Goal: Task Accomplishment & Management: Use online tool/utility

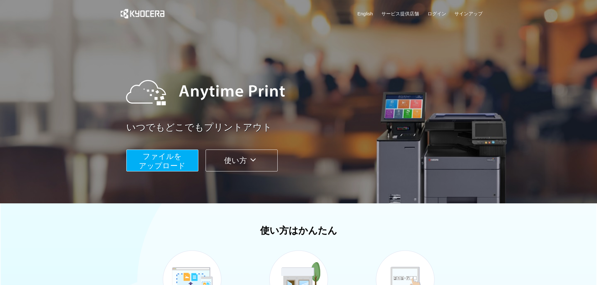
click at [161, 163] on span "ファイルを ​​アップロード" at bounding box center [162, 161] width 47 height 18
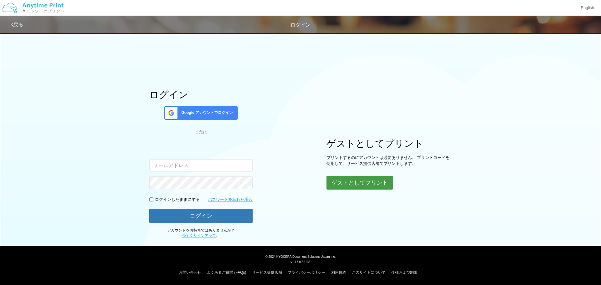
click at [338, 184] on button "ゲストとしてプリント" at bounding box center [360, 183] width 66 height 14
click at [356, 181] on button "ゲストとしてプリント" at bounding box center [360, 183] width 66 height 14
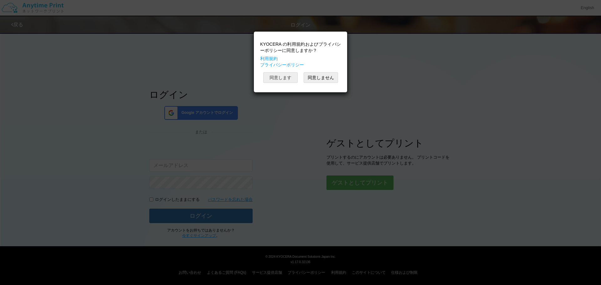
click at [283, 78] on button "同意します" at bounding box center [280, 77] width 34 height 11
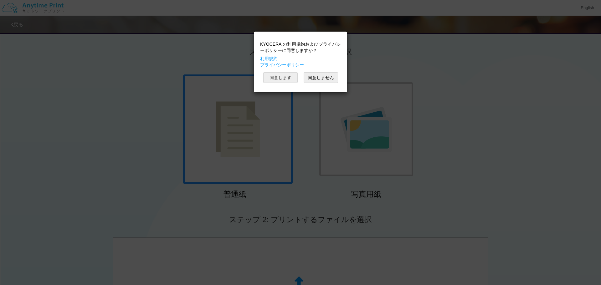
click at [283, 78] on button "同意します" at bounding box center [280, 77] width 34 height 11
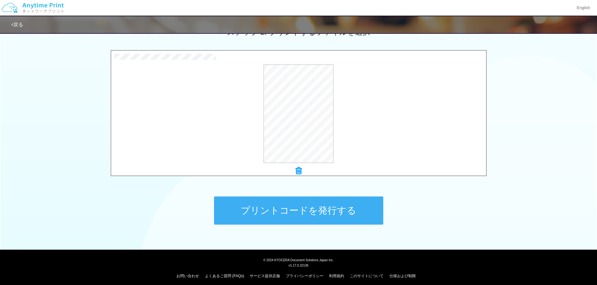
scroll to position [188, 0]
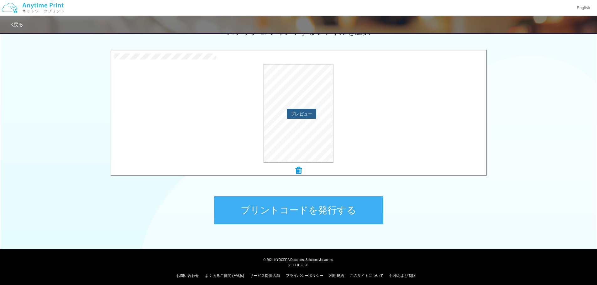
click at [298, 115] on button "プレビュー" at bounding box center [301, 114] width 29 height 10
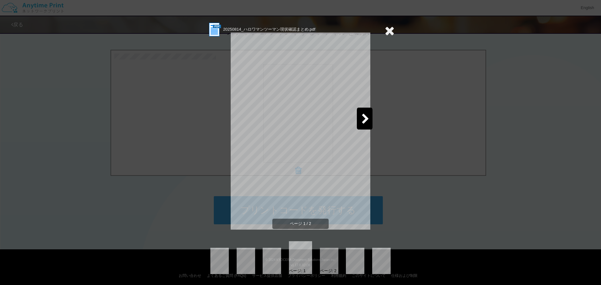
click at [365, 120] on icon at bounding box center [366, 119] width 8 height 11
click at [242, 114] on div at bounding box center [237, 119] width 16 height 22
click at [391, 28] on icon at bounding box center [390, 30] width 10 height 13
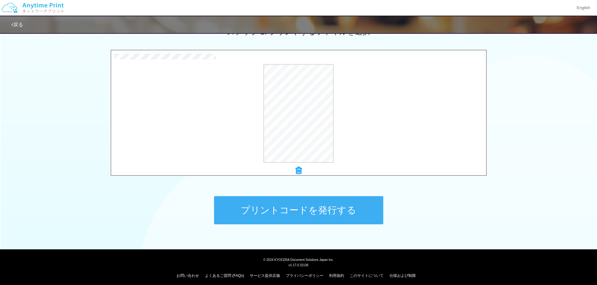
click at [346, 211] on button "プリントコードを発行する" at bounding box center [298, 210] width 169 height 28
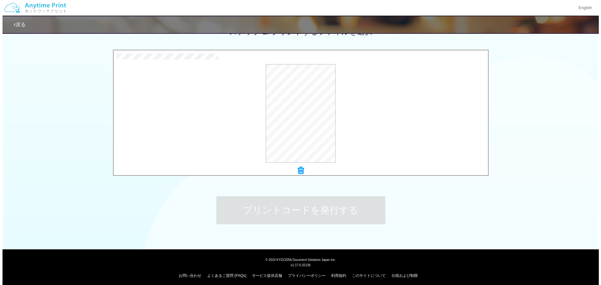
scroll to position [0, 0]
